Goal: Understand process/instructions

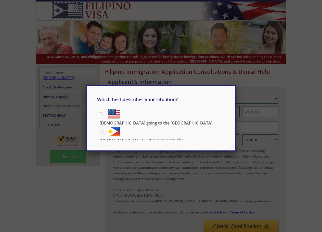
click at [100, 131] on input "[DEMOGRAPHIC_DATA] Citizen going to the [DEMOGRAPHIC_DATA]" at bounding box center [101, 131] width 3 height 3
radio input "true"
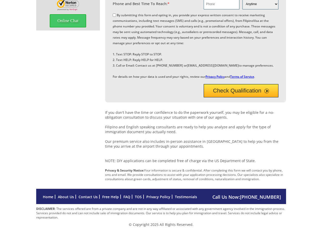
scroll to position [152, 0]
click at [66, 197] on link "About Us" at bounding box center [66, 197] width 16 height 5
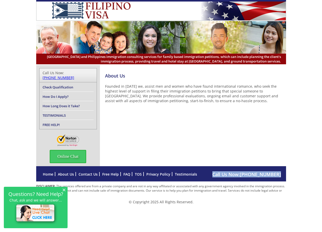
drag, startPoint x: 282, startPoint y: 173, endPoint x: 280, endPoint y: 170, distance: 3.6
click at [280, 170] on div "Call Us Now: (210) 399-2275 Home About Us Contact Us Free Help FAQ TOS Privacy …" at bounding box center [160, 174] width 249 height 15
copy span "Call Us Now: (210) 399-2275"
click at [127, 172] on link "FAQ" at bounding box center [126, 174] width 7 height 5
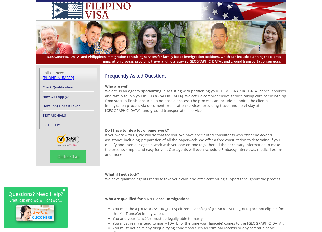
click at [55, 94] on link "How Do I Apply?" at bounding box center [56, 96] width 26 height 5
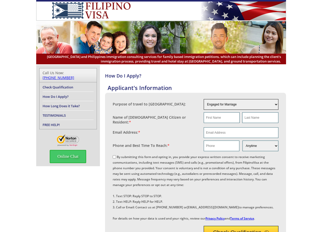
click at [245, 106] on select "Engaged for Marriage Already Married to U.S. Citizen / Resident For Short Term …" at bounding box center [240, 104] width 75 height 11
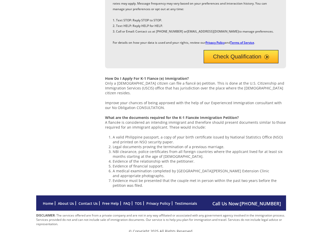
scroll to position [491, 0]
